Goal: Task Accomplishment & Management: Manage account settings

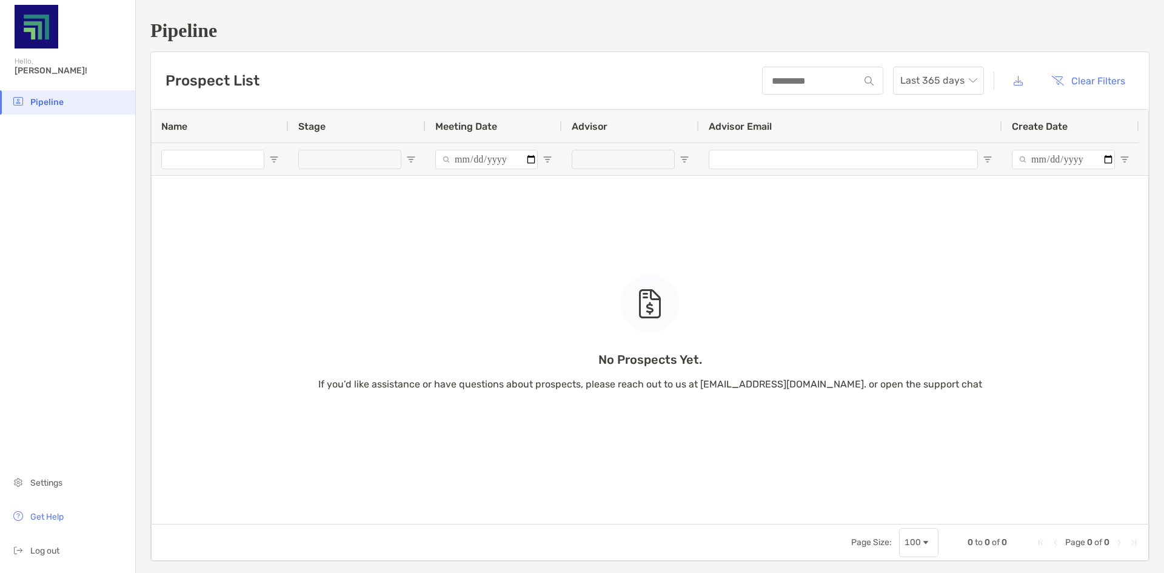
drag, startPoint x: 368, startPoint y: 259, endPoint x: 423, endPoint y: 259, distance: 55.2
click at [367, 259] on div "No Prospects Yet. If you’d like assistance or have questions about prospects, p…" at bounding box center [650, 317] width 997 height 414
click at [1045, 79] on button "Clear Filters" at bounding box center [1088, 80] width 92 height 27
click at [1072, 82] on button "Clear Filters" at bounding box center [1088, 80] width 92 height 27
click at [797, 77] on input at bounding box center [811, 81] width 96 height 10
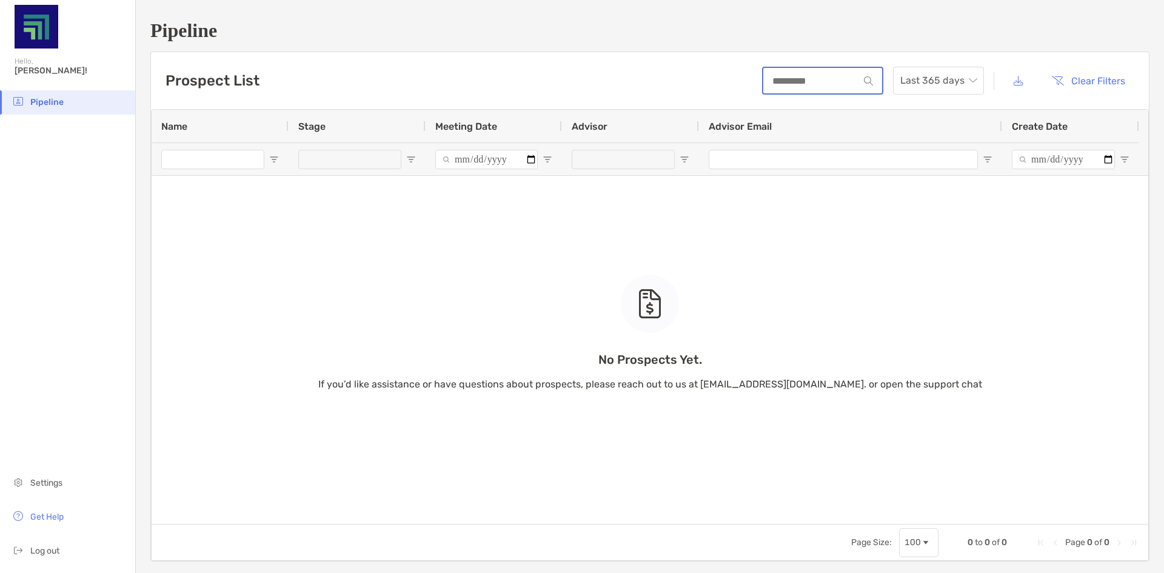
type input "*******"
click at [865, 81] on img at bounding box center [869, 80] width 9 height 9
click at [223, 161] on div "No Prospects Yet. If you’d like assistance or have questions about prospects, p…" at bounding box center [650, 317] width 997 height 414
click at [274, 157] on div "No Prospects Yet. If you’d like assistance or have questions about prospects, p…" at bounding box center [650, 317] width 997 height 414
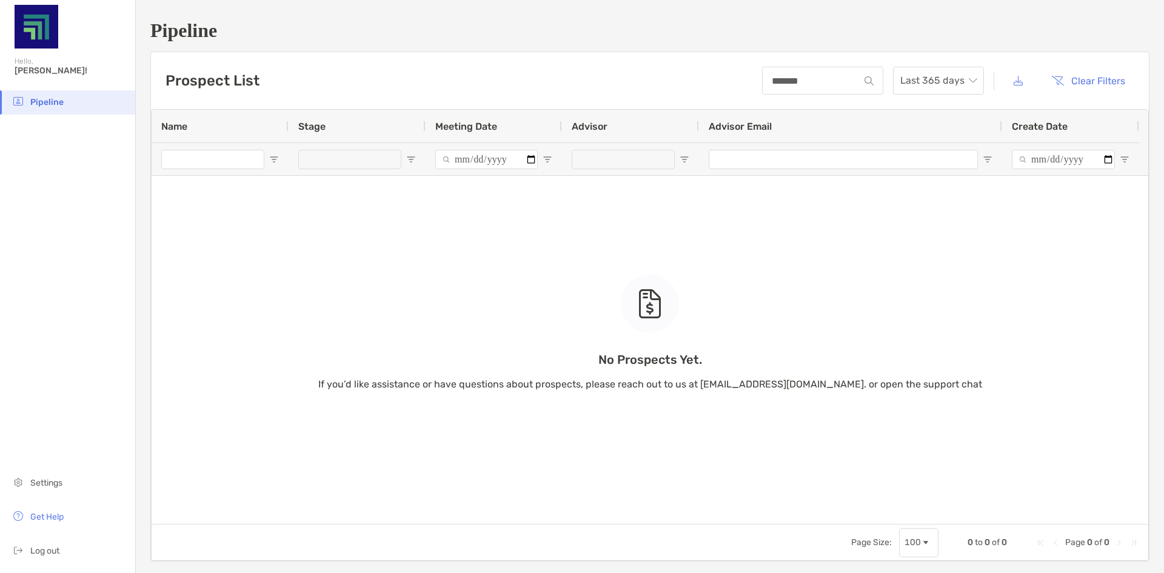
click at [273, 159] on div "No Prospects Yet. If you’d like assistance or have questions about prospects, p…" at bounding box center [650, 317] width 997 height 414
click at [177, 124] on div "No Prospects Yet. If you’d like assistance or have questions about prospects, p…" at bounding box center [650, 317] width 997 height 414
click at [42, 100] on span "Pipeline" at bounding box center [46, 102] width 33 height 10
click at [968, 82] on div "Last 365 days" at bounding box center [938, 81] width 91 height 28
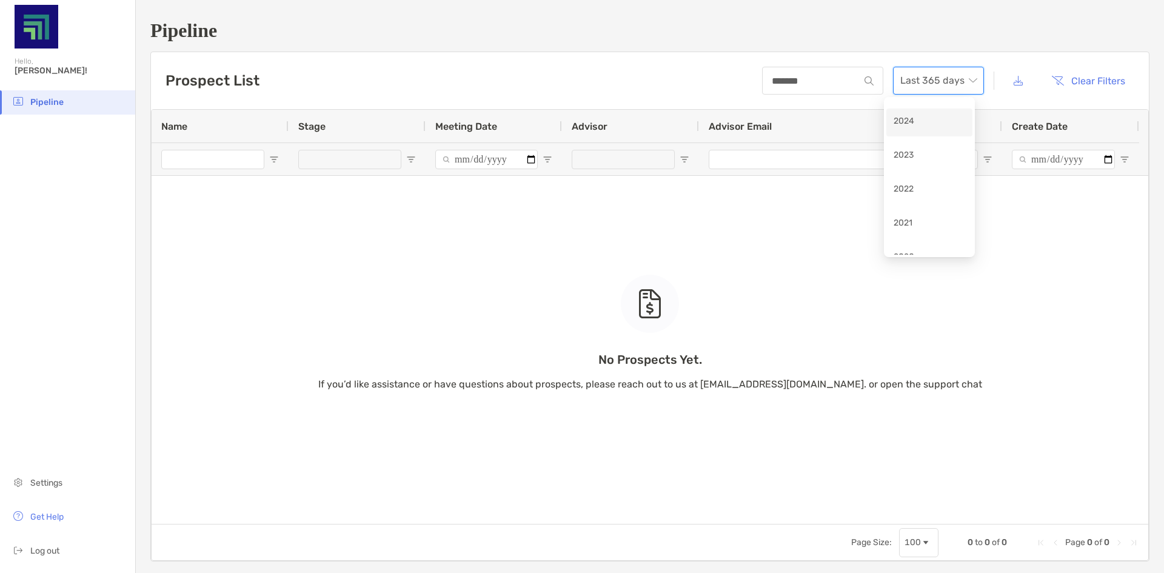
scroll to position [115, 0]
click at [909, 238] on div "2019" at bounding box center [930, 236] width 72 height 15
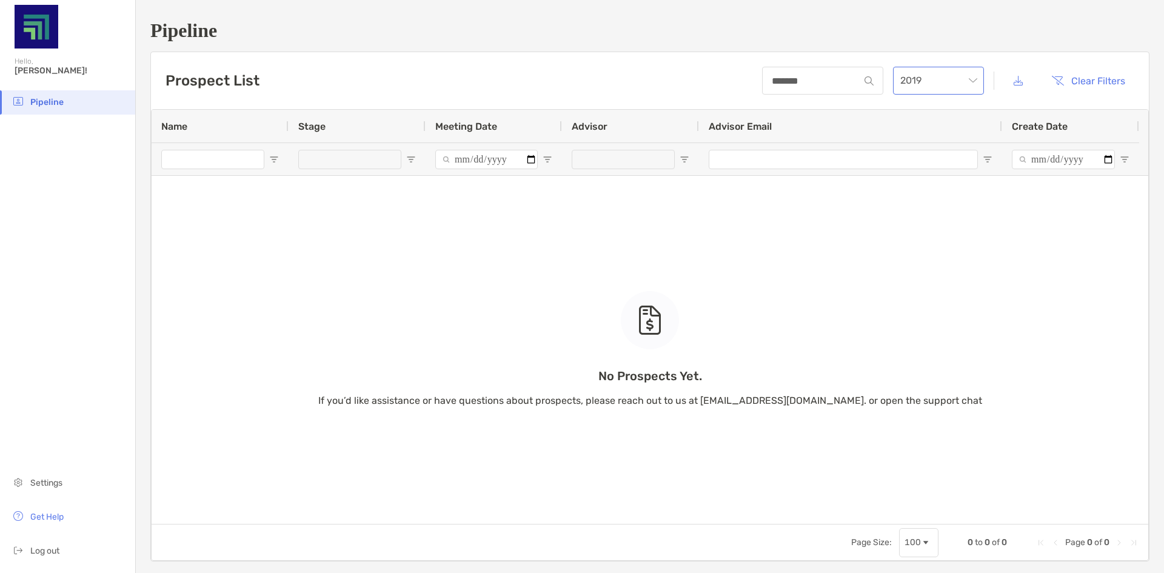
click at [968, 76] on span "2019" at bounding box center [938, 80] width 76 height 27
click at [916, 203] on div "2020" at bounding box center [930, 202] width 72 height 15
click at [966, 82] on span "2020" at bounding box center [938, 80] width 76 height 27
click at [936, 167] on div "2021" at bounding box center [930, 168] width 72 height 15
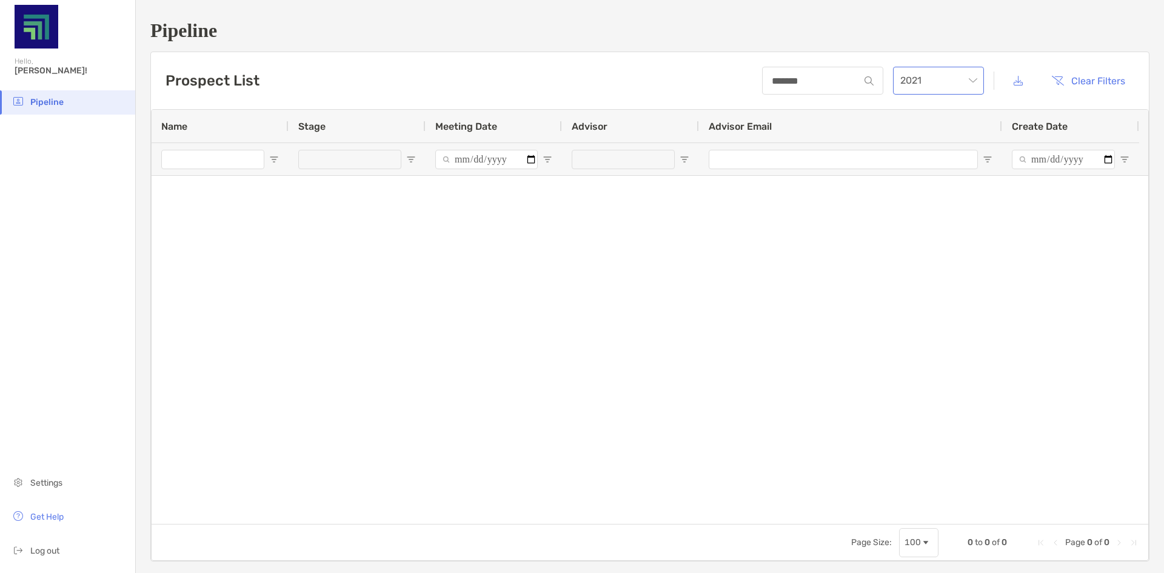
click at [964, 82] on span "2021" at bounding box center [938, 80] width 76 height 27
click at [931, 135] on div "2022" at bounding box center [930, 134] width 72 height 15
click at [967, 77] on span "2022" at bounding box center [938, 80] width 76 height 27
click at [922, 162] on div "2023" at bounding box center [930, 160] width 72 height 15
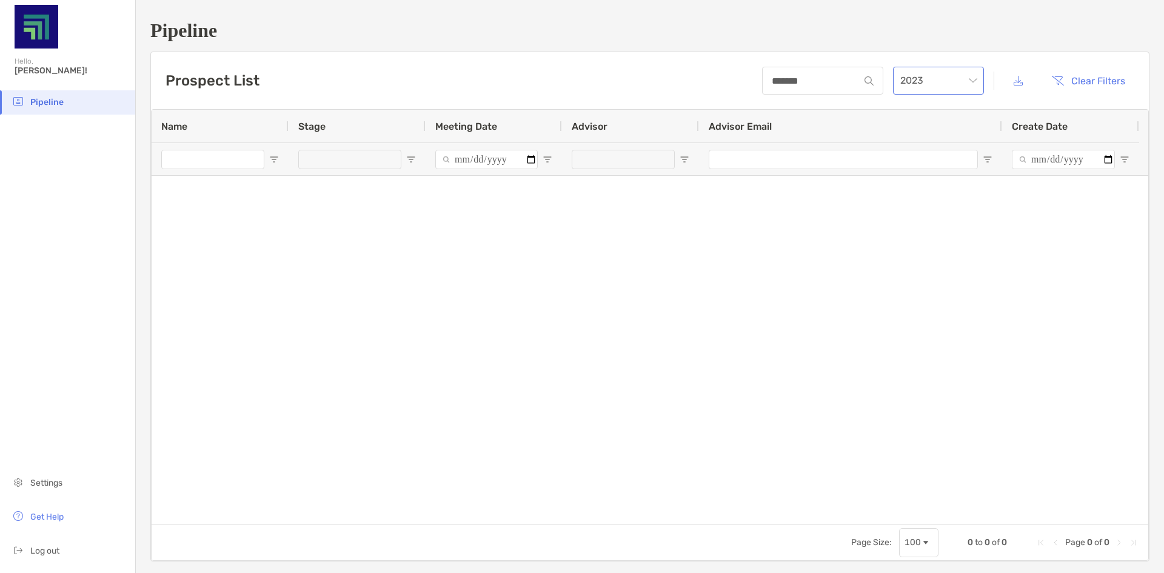
click at [960, 75] on span "2023" at bounding box center [938, 80] width 76 height 27
click at [933, 124] on div "2024" at bounding box center [930, 126] width 72 height 15
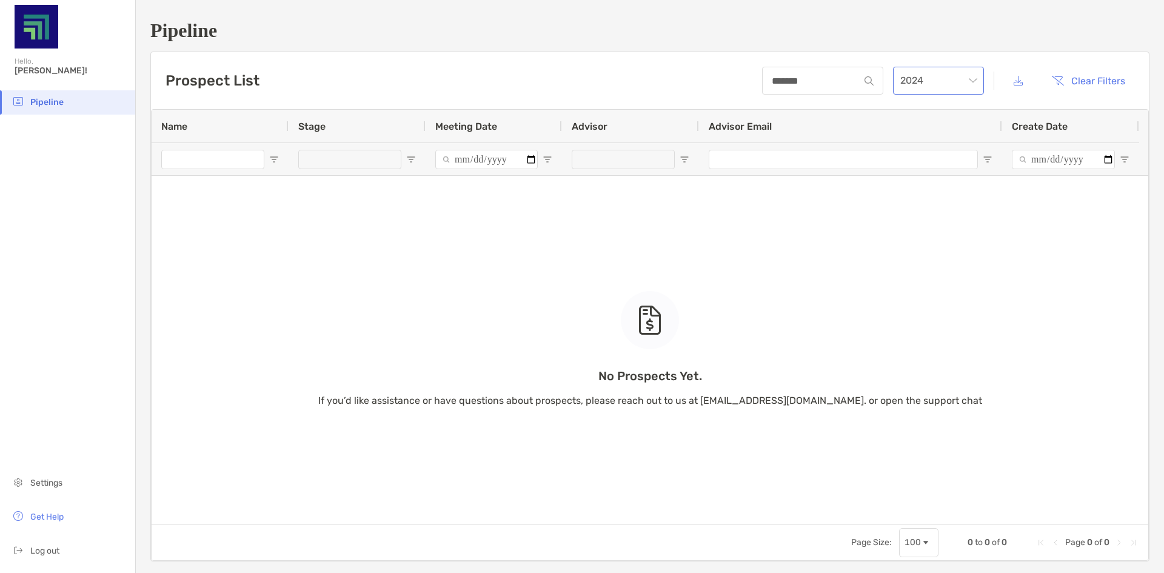
click at [963, 81] on span "2024" at bounding box center [938, 80] width 76 height 27
click at [915, 183] on div "2024" at bounding box center [930, 180] width 72 height 15
click at [970, 81] on div "2024" at bounding box center [938, 81] width 91 height 28
click at [922, 147] on div "2025" at bounding box center [930, 146] width 72 height 15
click at [23, 32] on img at bounding box center [37, 27] width 44 height 44
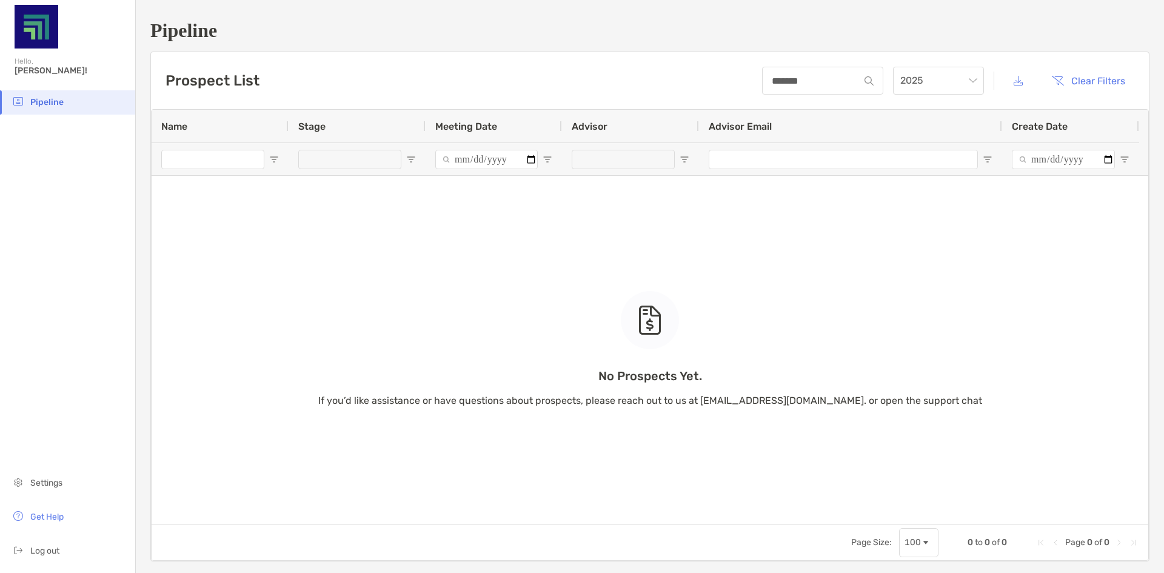
click at [488, 158] on div "No Prospects Yet. If you’d like assistance or have questions about prospects, p…" at bounding box center [650, 317] width 997 height 414
click at [527, 159] on div "No Prospects Yet. If you’d like assistance or have questions about prospects, p…" at bounding box center [650, 317] width 997 height 414
click at [549, 158] on div "No Prospects Yet. If you’d like assistance or have questions about prospects, p…" at bounding box center [650, 317] width 997 height 414
click at [689, 163] on div "No Prospects Yet. If you’d like assistance or have questions about prospects, p…" at bounding box center [650, 317] width 997 height 414
click at [688, 159] on div "No Prospects Yet. If you’d like assistance or have questions about prospects, p…" at bounding box center [650, 317] width 997 height 414
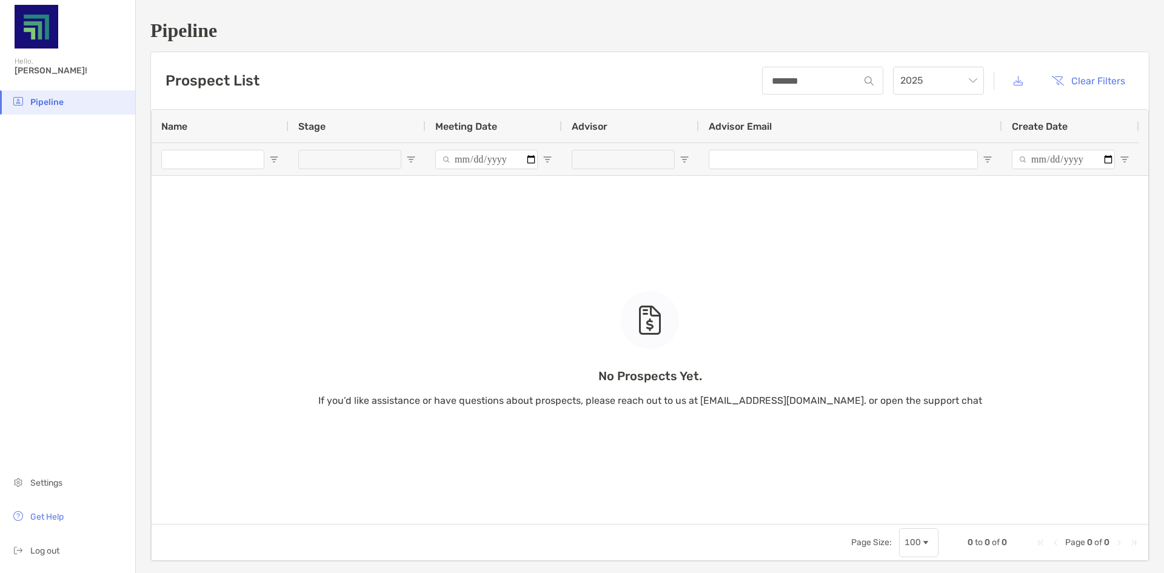
click at [928, 163] on div "No Prospects Yet. If you’d like assistance or have questions about prospects, p…" at bounding box center [650, 317] width 997 height 414
click at [870, 154] on div "No Prospects Yet. If you’d like assistance or have questions about prospects, p…" at bounding box center [650, 317] width 997 height 414
click at [1055, 158] on div "No Prospects Yet. If you’d like assistance or have questions about prospects, p…" at bounding box center [650, 317] width 997 height 414
click at [848, 84] on input "*******" at bounding box center [811, 81] width 96 height 10
drag, startPoint x: 834, startPoint y: 82, endPoint x: 665, endPoint y: 72, distance: 168.9
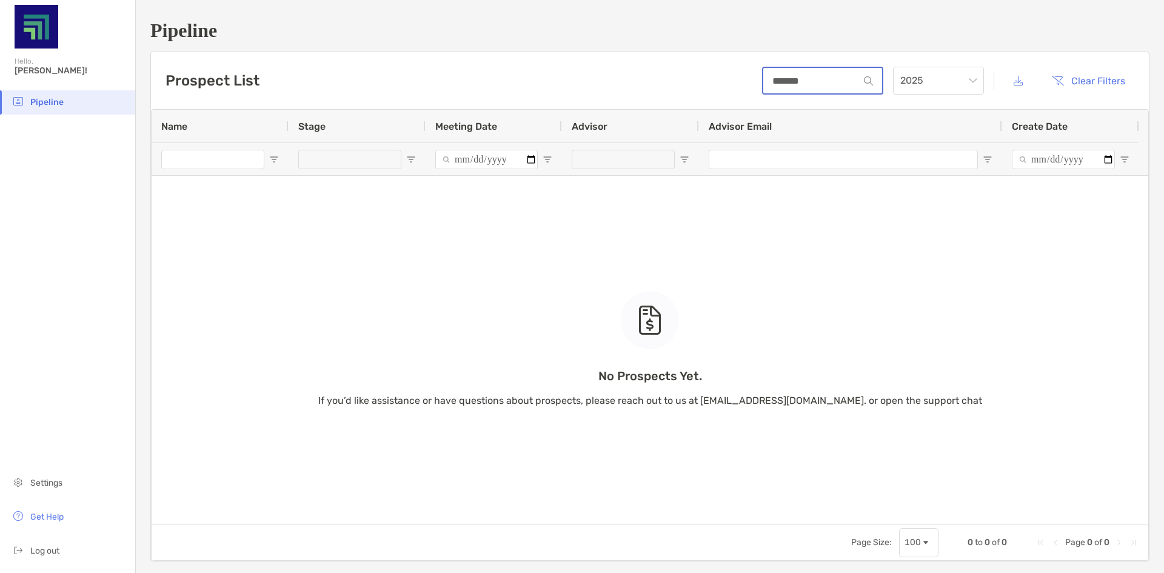
click at [665, 72] on div "Prospect List ******* 2025 Clear Filters" at bounding box center [650, 80] width 998 height 57
click at [47, 32] on img at bounding box center [37, 27] width 44 height 44
click at [42, 101] on span "Pipeline" at bounding box center [46, 102] width 33 height 10
click at [911, 73] on span "Last 365 days" at bounding box center [938, 80] width 76 height 27
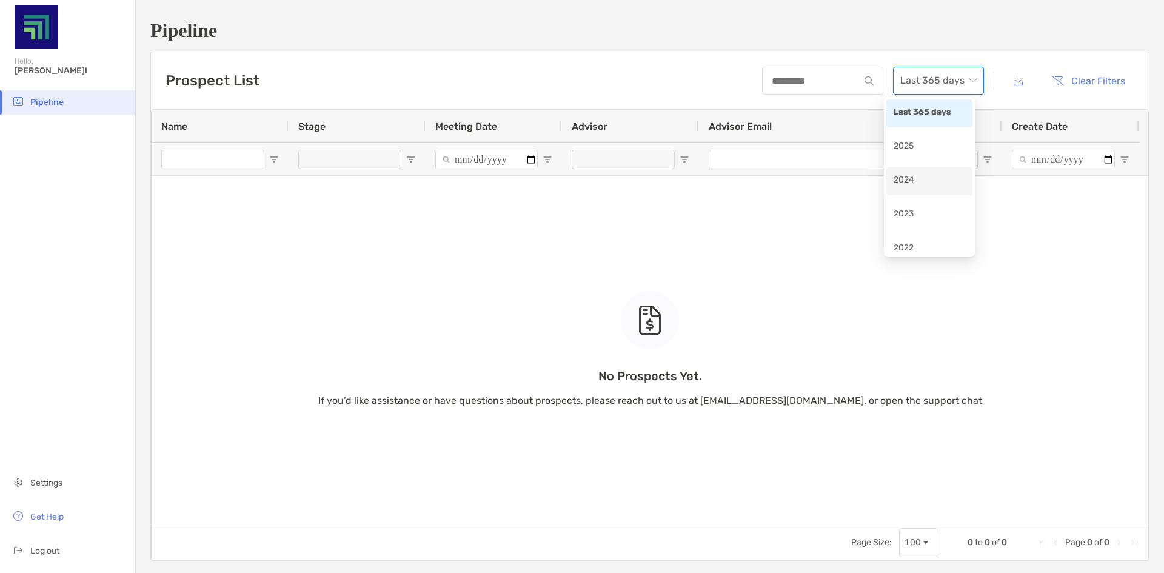
click at [910, 184] on div "2024" at bounding box center [930, 180] width 72 height 15
click at [913, 82] on span "2024" at bounding box center [938, 80] width 76 height 27
click at [905, 204] on div "2023" at bounding box center [930, 215] width 86 height 28
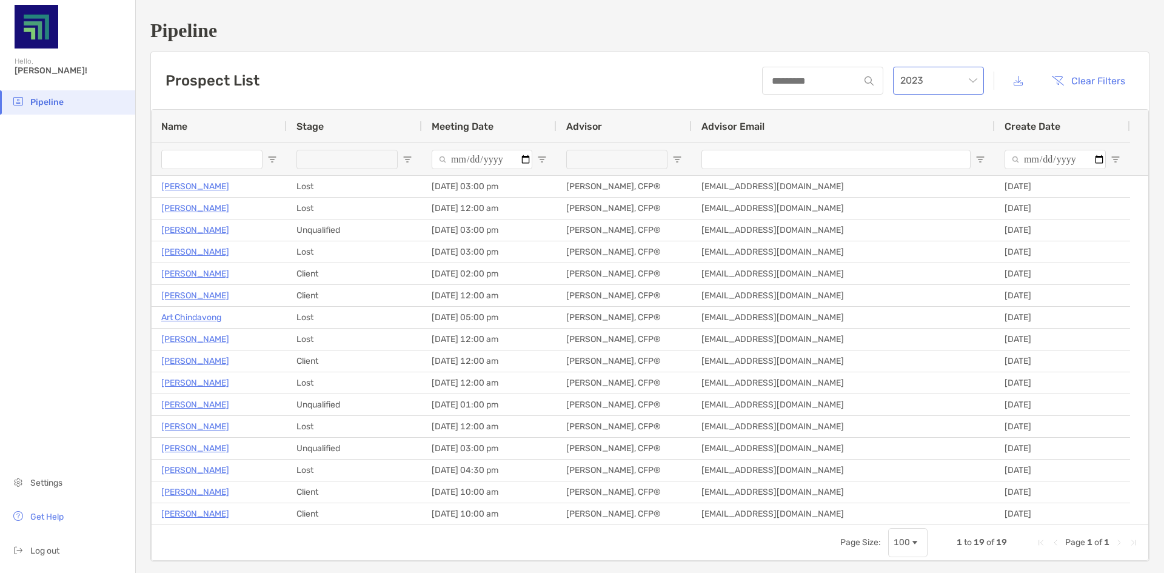
click at [916, 84] on span "2023" at bounding box center [938, 80] width 76 height 27
click at [914, 251] on div "2022" at bounding box center [930, 248] width 72 height 15
click at [864, 152] on input "Advisor Email Filter Input" at bounding box center [836, 159] width 269 height 19
click at [786, 73] on div at bounding box center [822, 81] width 121 height 28
click at [780, 79] on input at bounding box center [811, 81] width 96 height 10
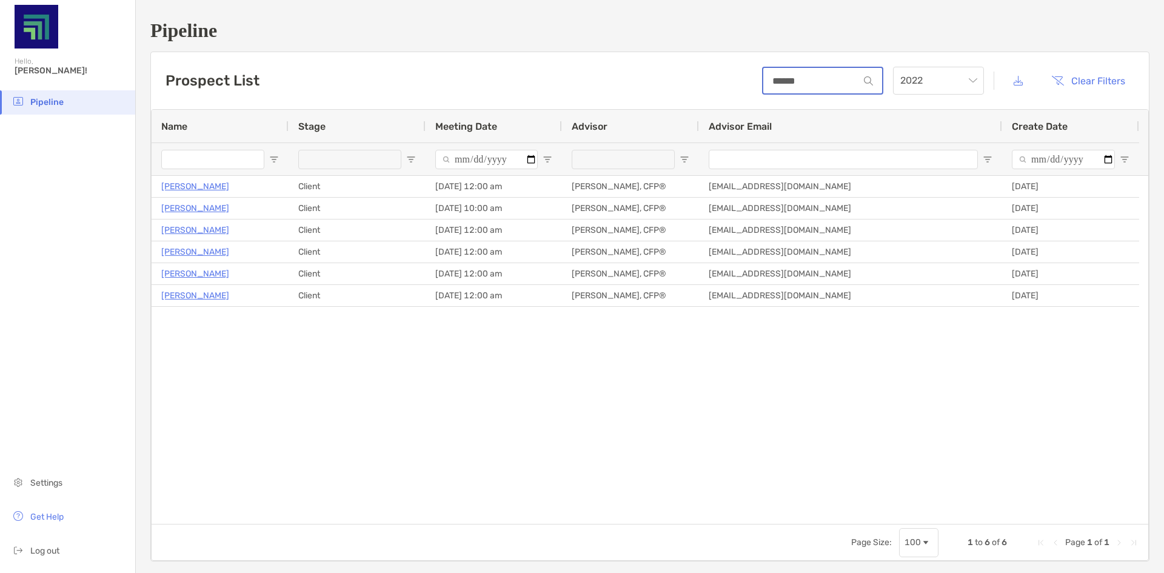
type input "******"
click at [583, 371] on div "Jackie Bjelac Client 01/09/2023 - 12:00 am Jeff Rovnak, CFP® jrovnak@signaltree…" at bounding box center [650, 350] width 997 height 348
click at [928, 82] on span "2022" at bounding box center [938, 80] width 76 height 27
click at [928, 215] on div "2021" at bounding box center [930, 222] width 72 height 15
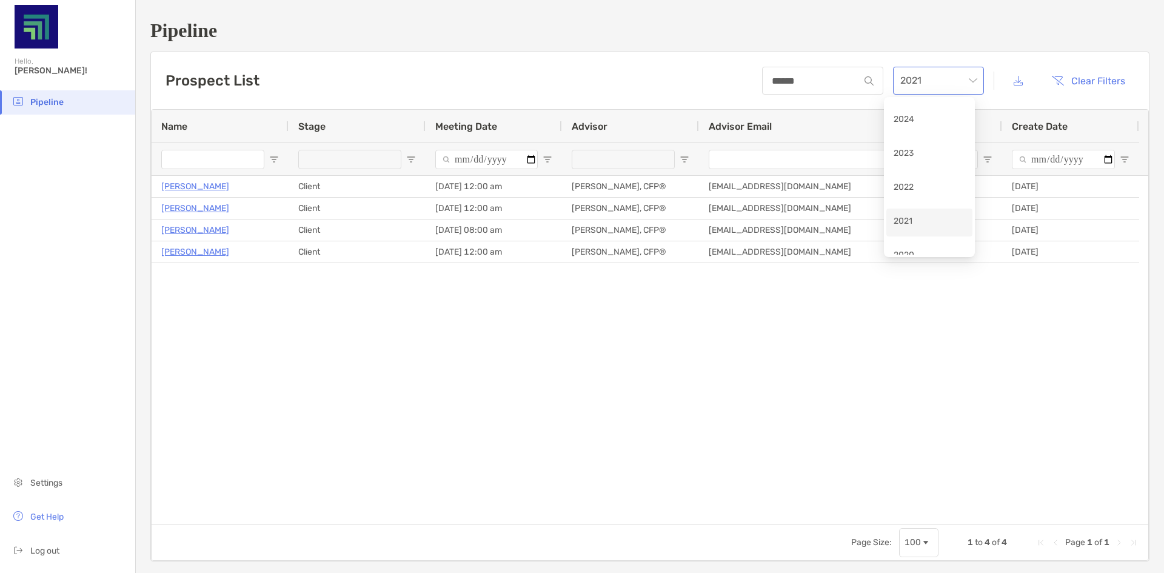
click at [933, 84] on span "2021" at bounding box center [938, 80] width 76 height 27
click at [907, 213] on div "2020" at bounding box center [930, 210] width 72 height 15
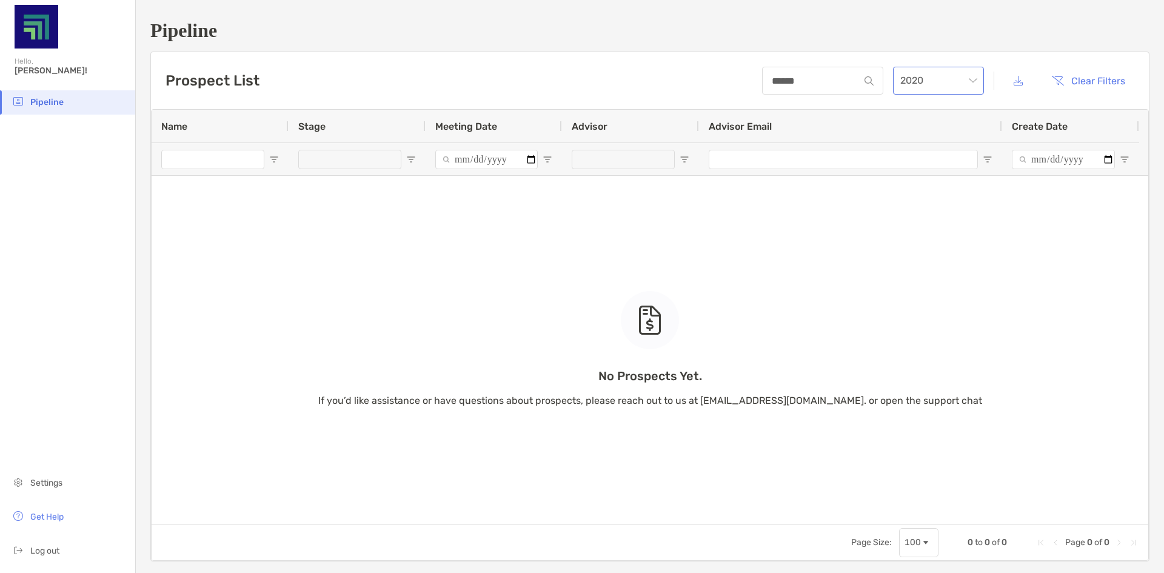
click at [927, 89] on span "2020" at bounding box center [938, 80] width 76 height 27
click at [916, 176] on div "2021" at bounding box center [930, 176] width 72 height 15
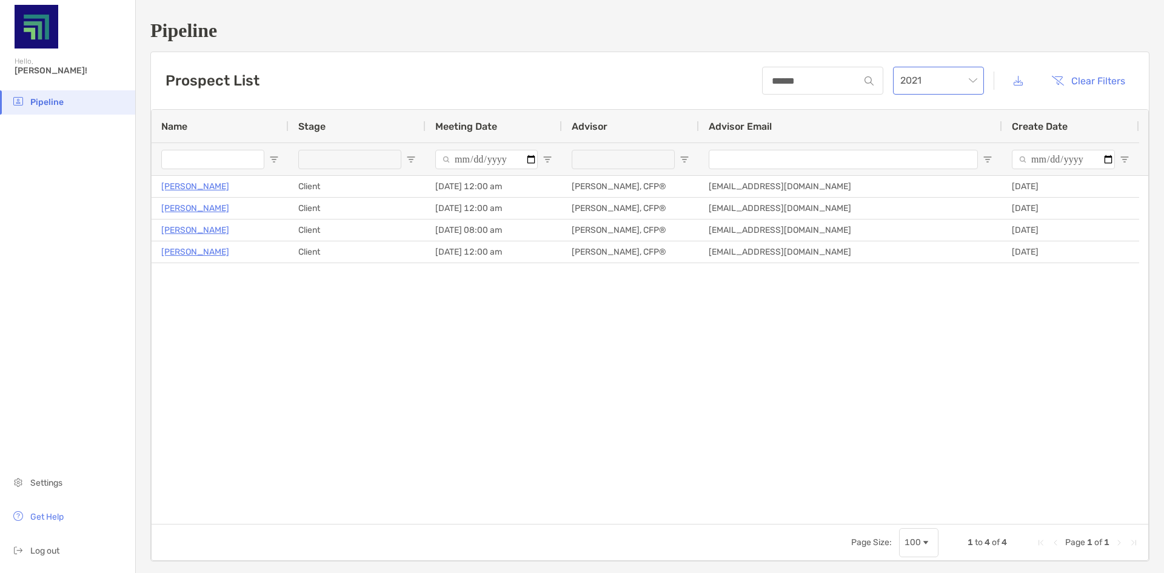
click at [908, 78] on span "2021" at bounding box center [938, 80] width 76 height 27
click at [907, 146] on div "2022" at bounding box center [930, 142] width 72 height 15
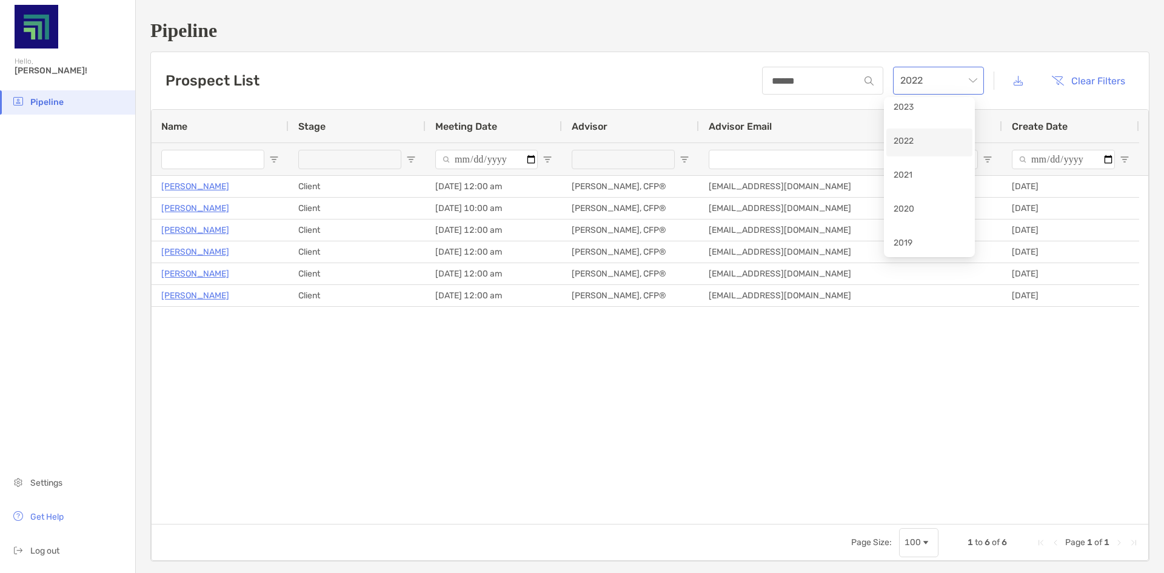
click at [962, 79] on span "2022" at bounding box center [938, 80] width 76 height 27
click at [920, 112] on div "2023" at bounding box center [930, 108] width 72 height 15
click at [913, 79] on span "2023" at bounding box center [938, 80] width 76 height 27
click at [914, 137] on div "2024" at bounding box center [930, 134] width 72 height 15
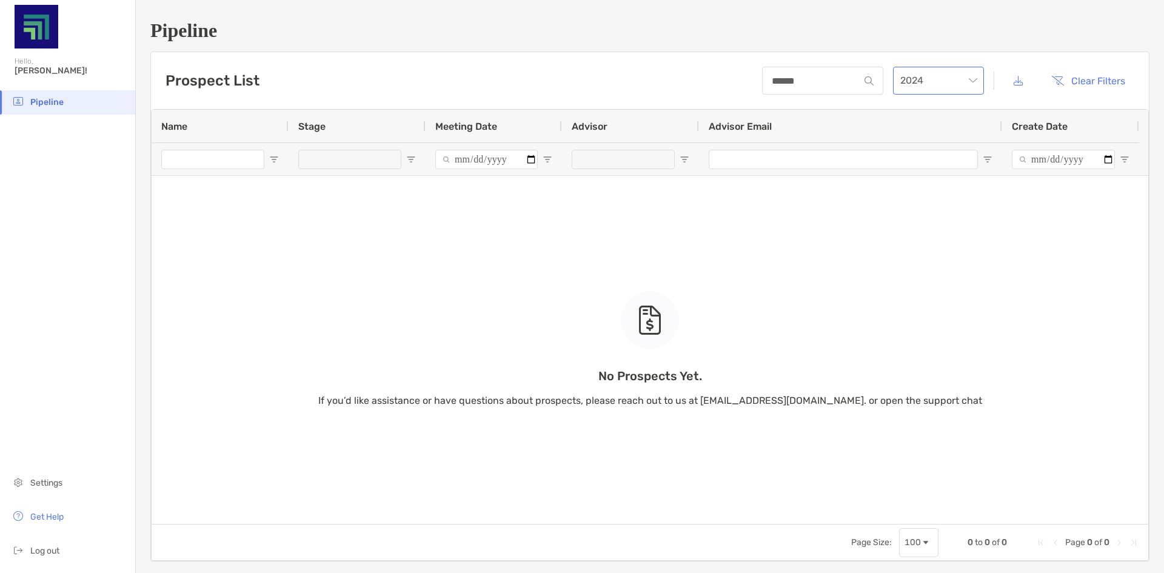
drag, startPoint x: 948, startPoint y: 75, endPoint x: 938, endPoint y: 92, distance: 19.6
click at [947, 75] on span "2024" at bounding box center [938, 80] width 76 height 27
click at [912, 212] on div "2023" at bounding box center [930, 214] width 72 height 15
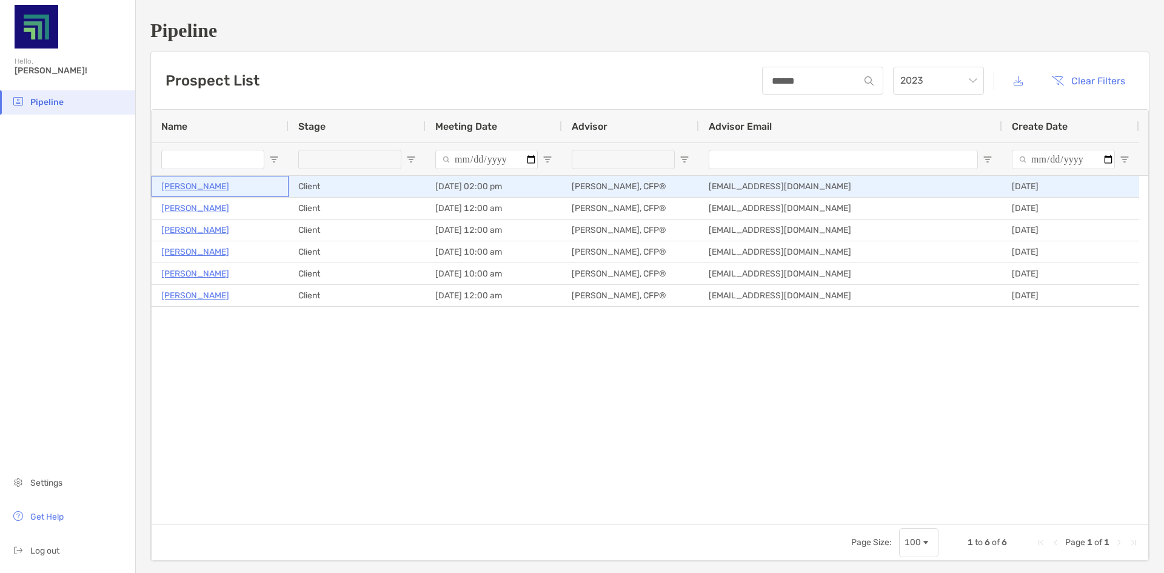
click at [192, 187] on p "Denise Wilson" at bounding box center [195, 186] width 68 height 15
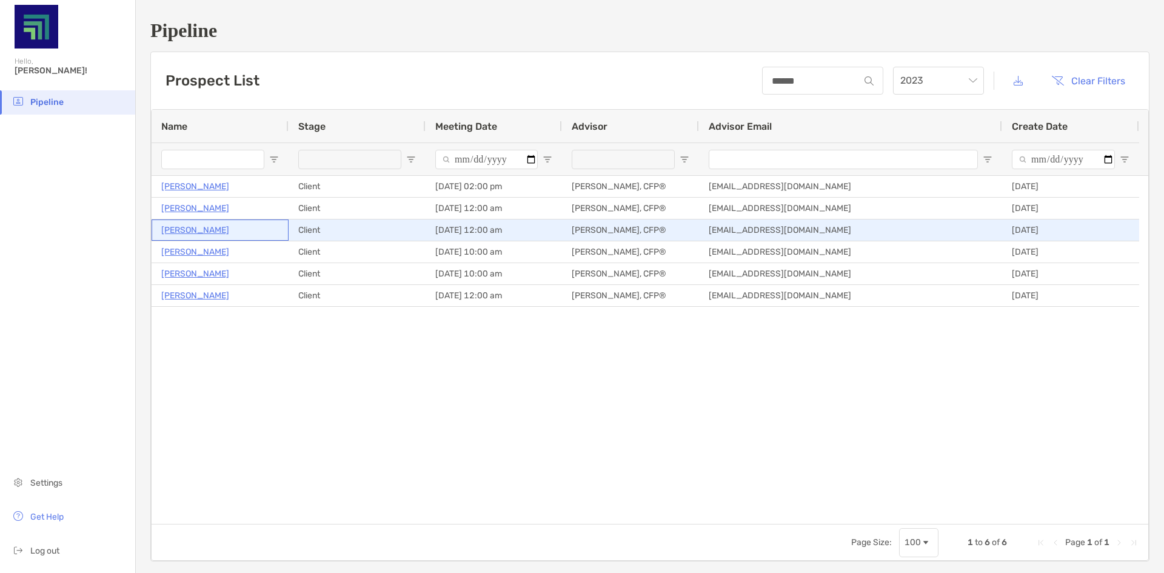
click at [184, 233] on p "Chengyuan Wei" at bounding box center [195, 230] width 68 height 15
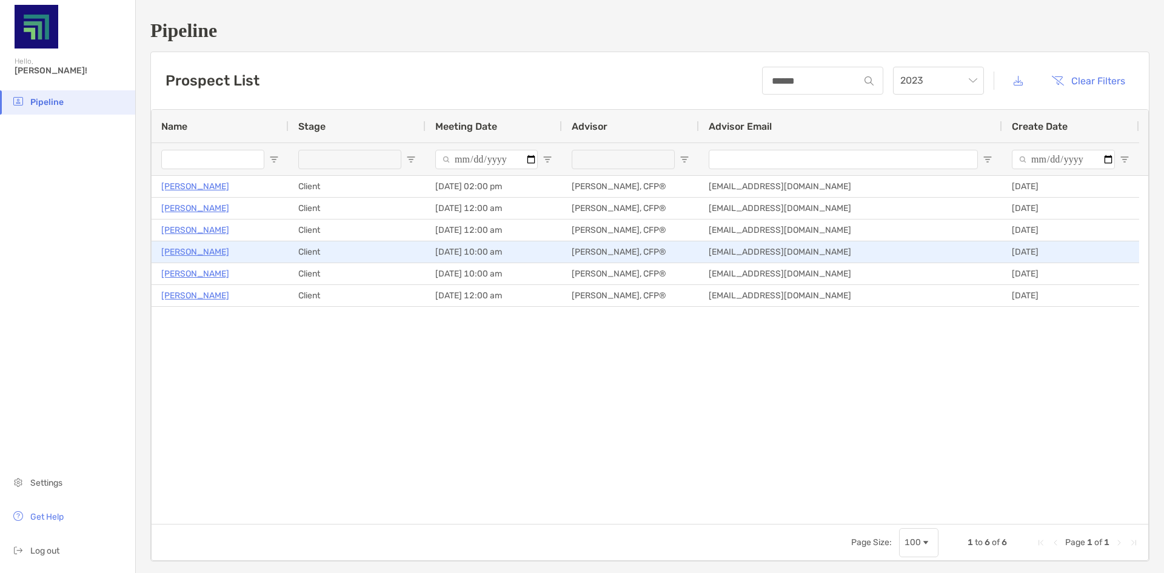
click at [172, 253] on p "Shelley Ivary" at bounding box center [195, 251] width 68 height 15
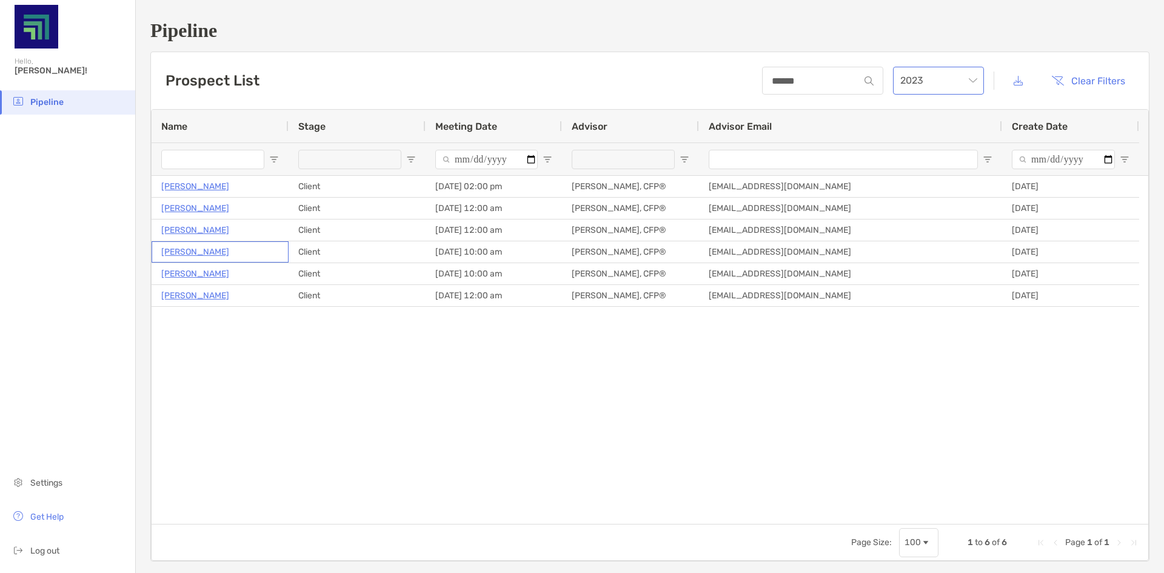
drag, startPoint x: 954, startPoint y: 77, endPoint x: 947, endPoint y: 84, distance: 9.9
click at [954, 77] on span "2023" at bounding box center [938, 80] width 76 height 27
click at [905, 243] on div "2022" at bounding box center [930, 248] width 72 height 15
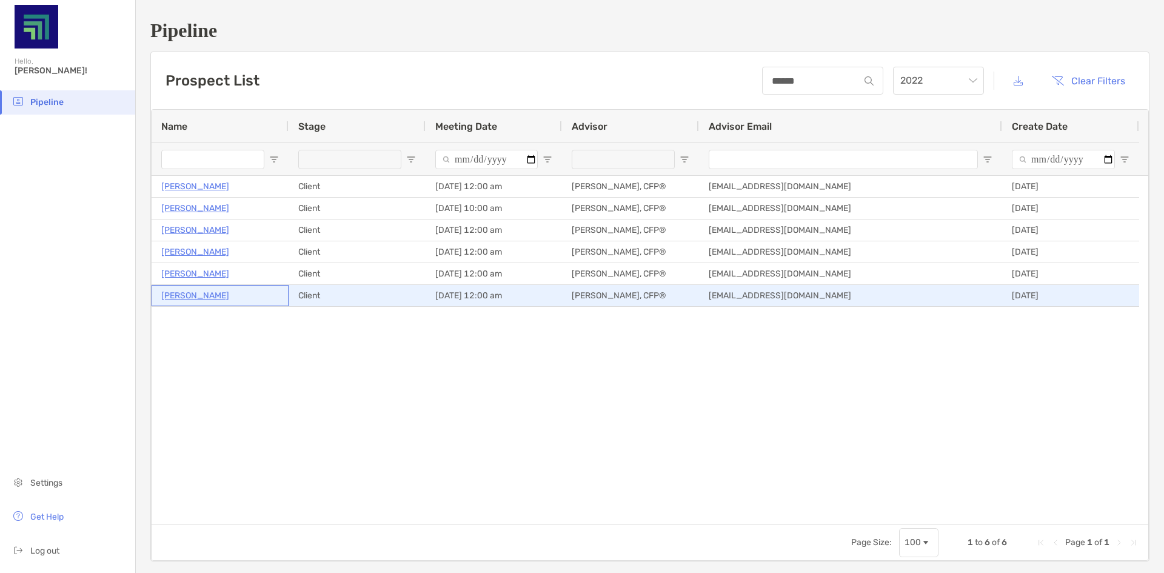
click at [183, 289] on p "Grant Reid" at bounding box center [195, 295] width 68 height 15
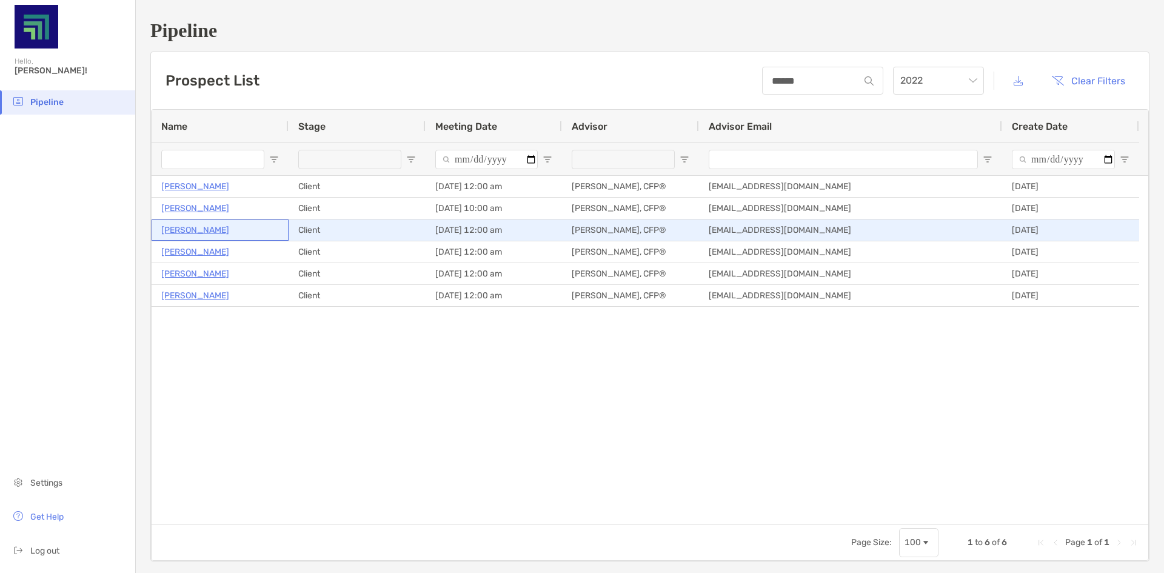
click at [191, 228] on p "Michael Soltis" at bounding box center [195, 230] width 68 height 15
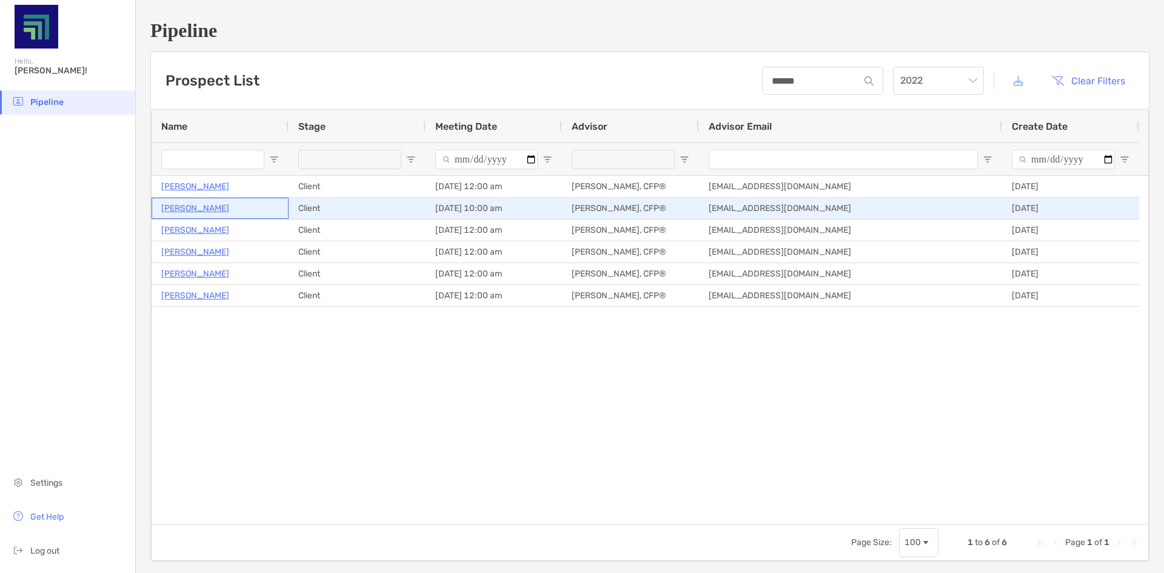
click at [206, 206] on p "Michael Jalbert" at bounding box center [195, 208] width 68 height 15
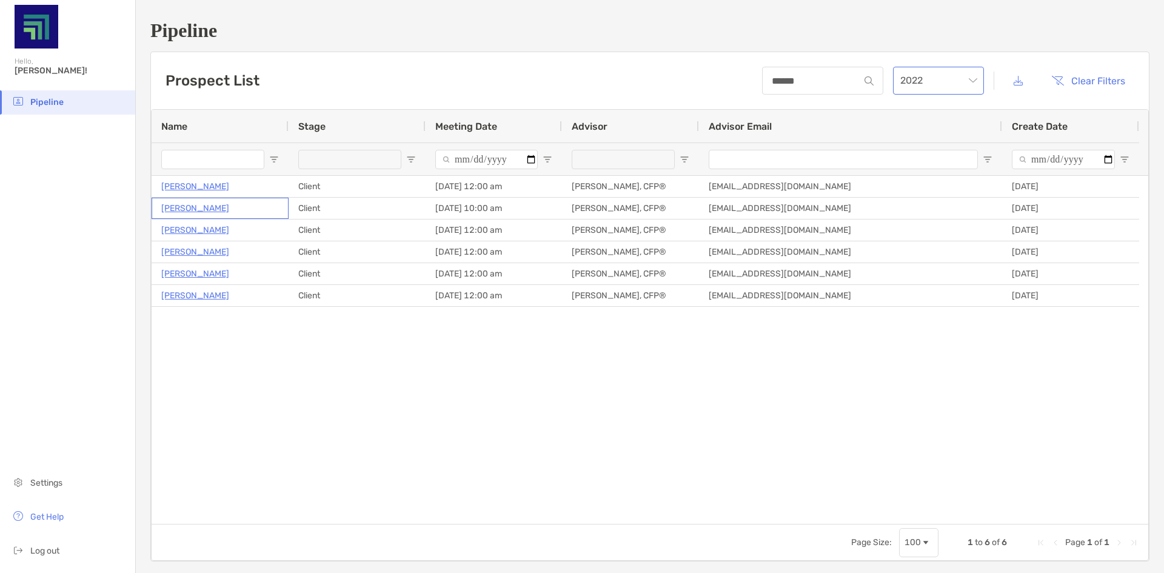
click at [911, 84] on span "2022" at bounding box center [938, 80] width 76 height 27
click at [919, 212] on div "2023" at bounding box center [930, 214] width 72 height 15
click at [956, 81] on span "2023" at bounding box center [938, 80] width 76 height 27
click at [911, 155] on div "2021" at bounding box center [930, 161] width 72 height 15
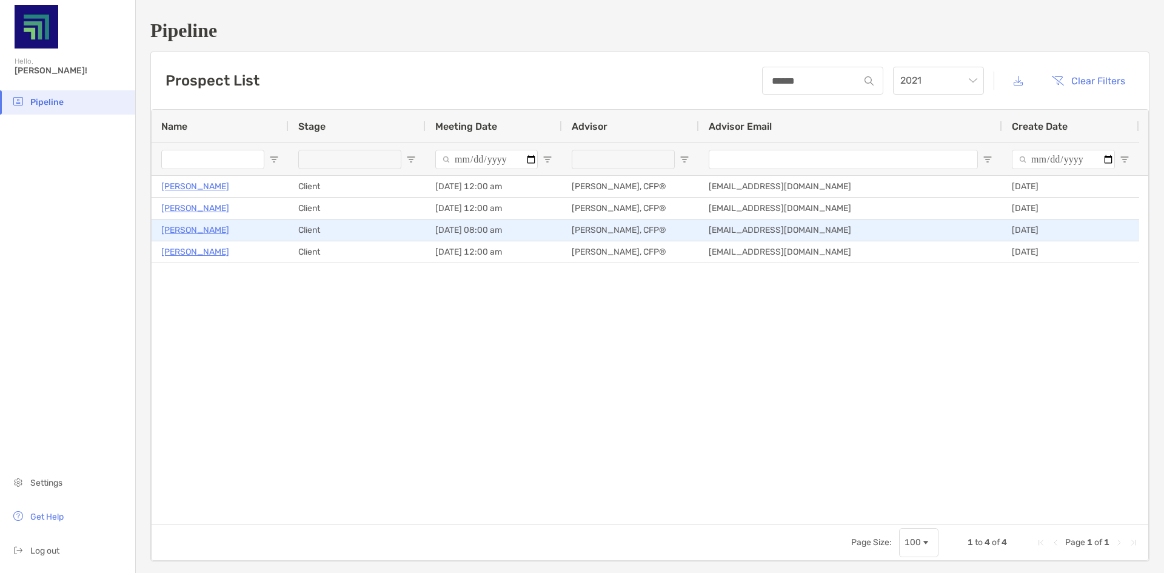
click at [184, 224] on p "Ruth Bradley" at bounding box center [195, 230] width 68 height 15
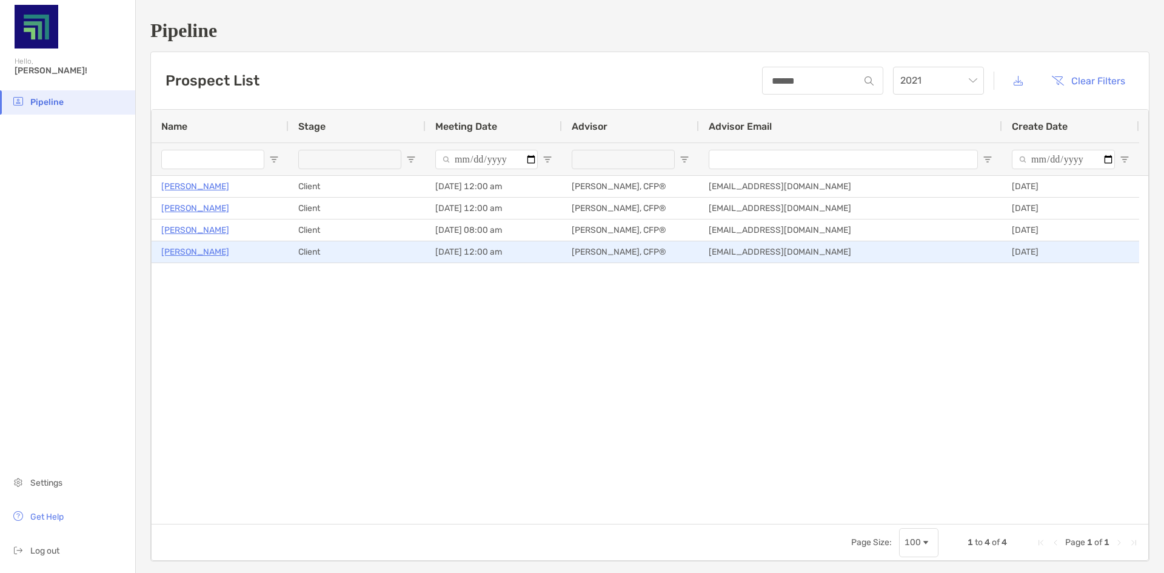
click at [201, 253] on p "[PERSON_NAME]" at bounding box center [195, 251] width 68 height 15
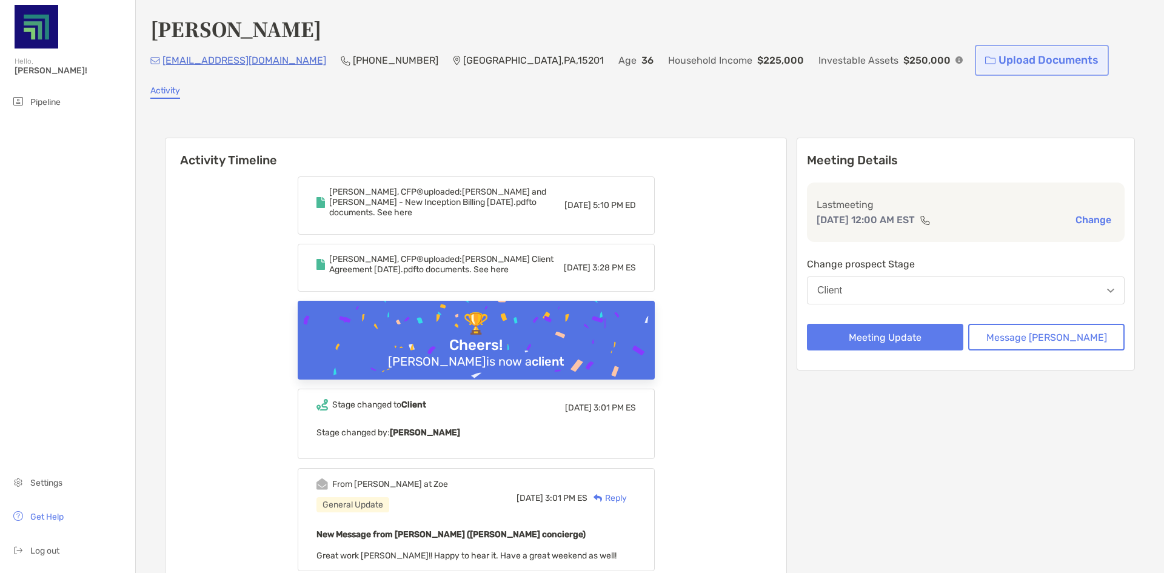
click at [977, 56] on link "Upload Documents" at bounding box center [1041, 60] width 129 height 26
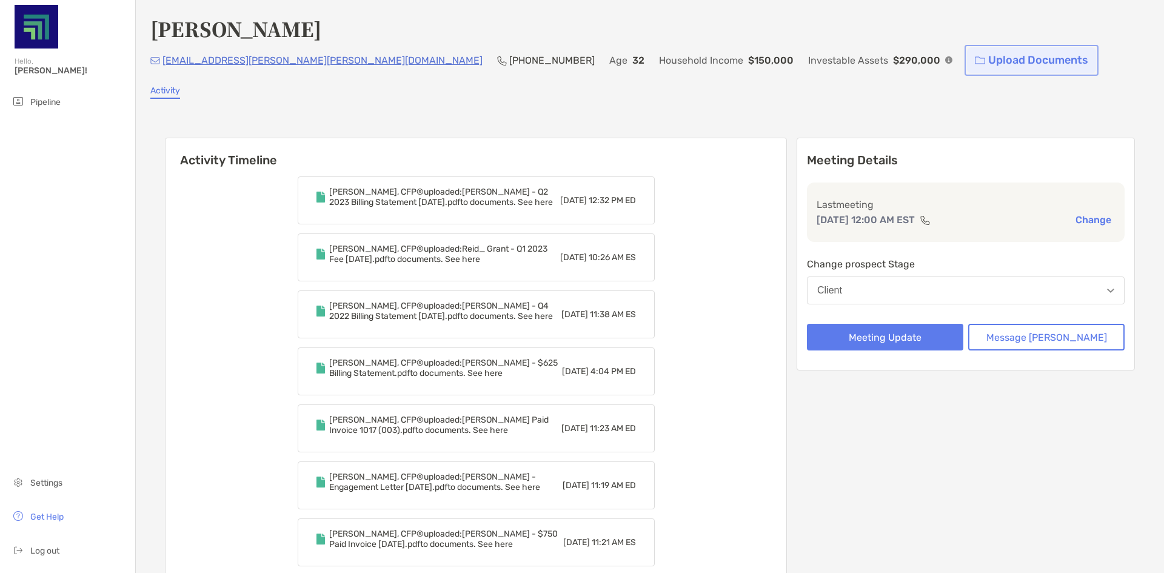
click at [967, 62] on link "Upload Documents" at bounding box center [1031, 60] width 129 height 26
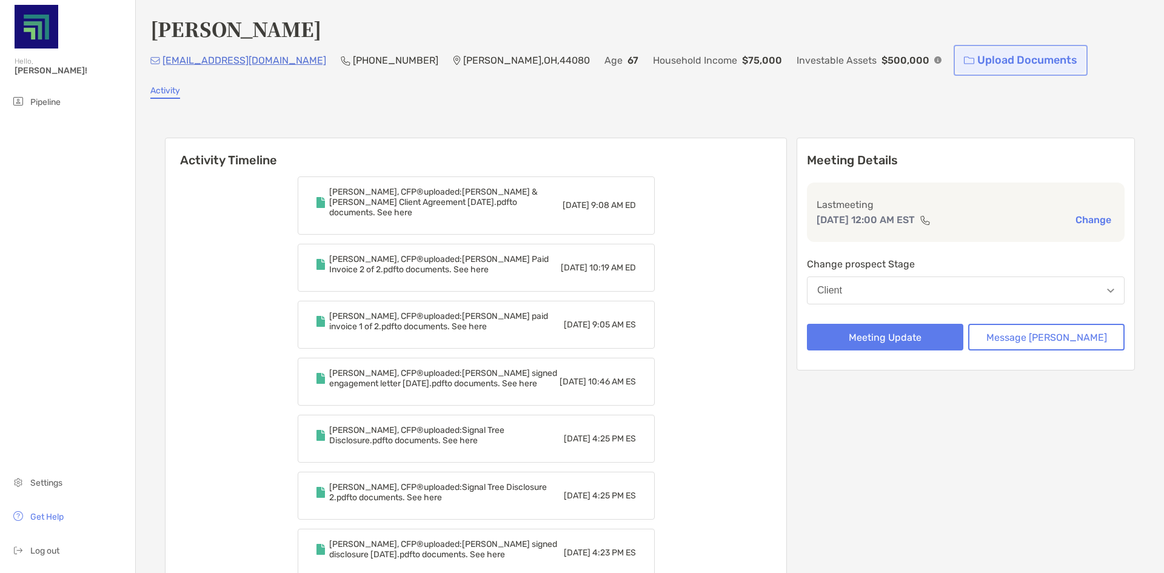
click at [956, 62] on link "Upload Documents" at bounding box center [1020, 60] width 129 height 26
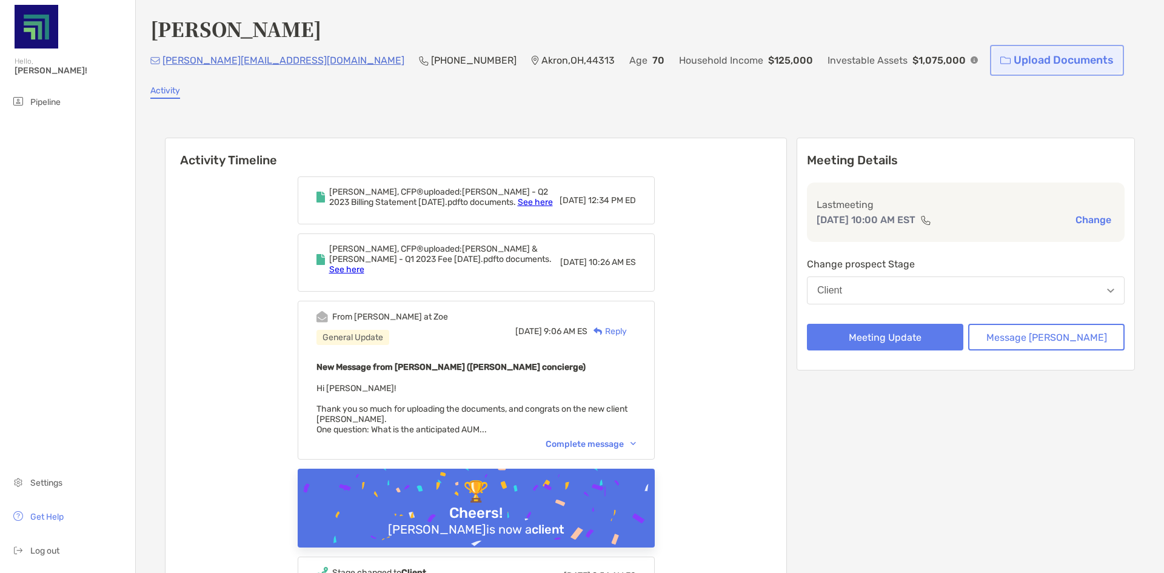
click at [993, 58] on link "Upload Documents" at bounding box center [1057, 60] width 129 height 26
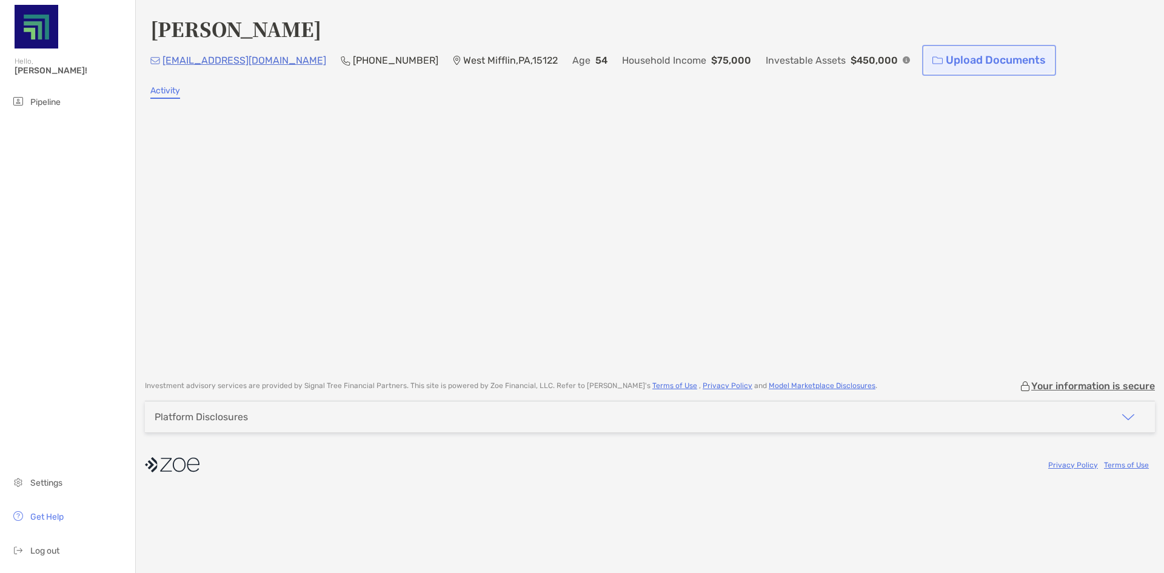
click at [930, 64] on link "Upload Documents" at bounding box center [989, 60] width 129 height 26
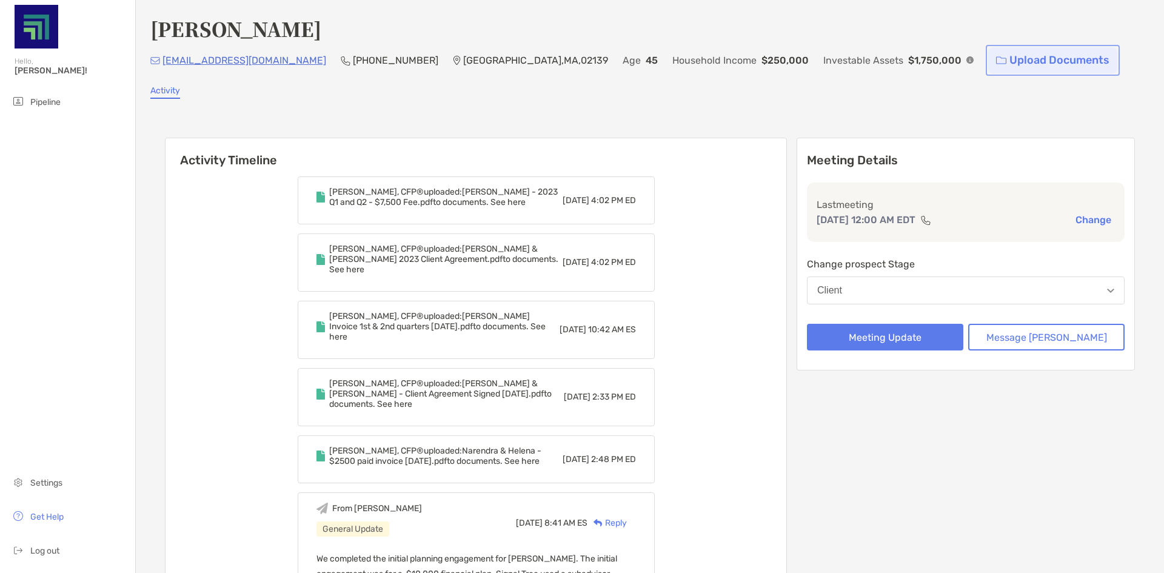
click at [988, 62] on link "Upload Documents" at bounding box center [1052, 60] width 129 height 26
